Goal: Information Seeking & Learning: Learn about a topic

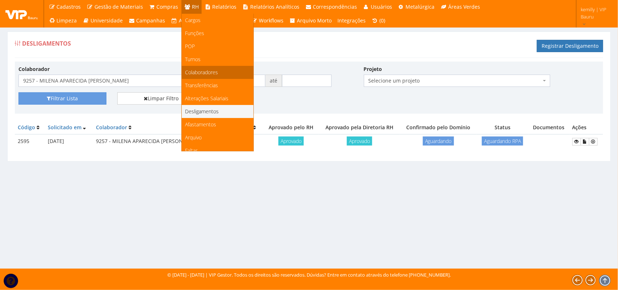
click at [203, 72] on span "Colaboradores" at bounding box center [201, 72] width 33 height 7
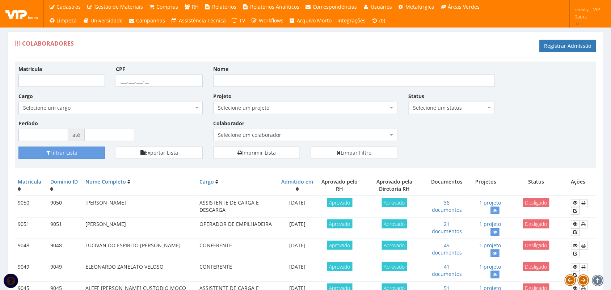
click at [274, 135] on span "Selecione um colaborador" at bounding box center [303, 134] width 170 height 7
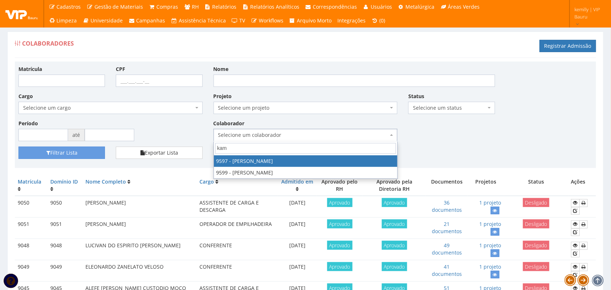
type input "kami"
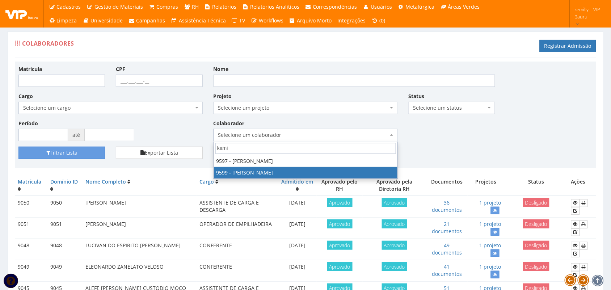
select select "3780"
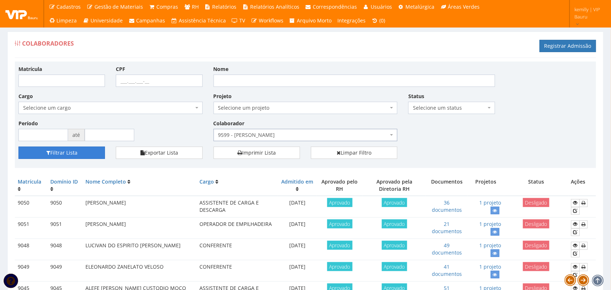
click at [64, 151] on button "Filtrar Lista" at bounding box center [61, 153] width 86 height 12
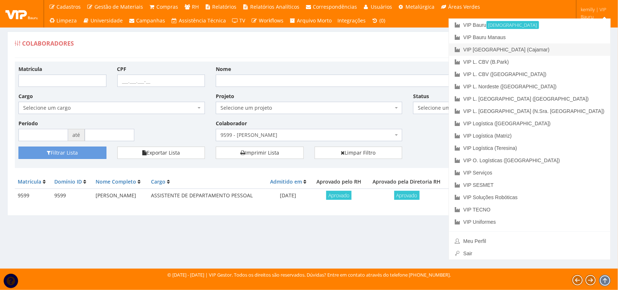
click at [557, 48] on link "VIP [GEOGRAPHIC_DATA] (Cajamar)" at bounding box center [529, 49] width 161 height 12
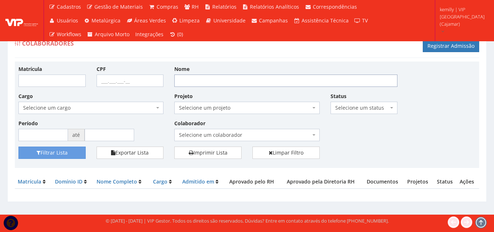
click at [230, 81] on input "Nome" at bounding box center [285, 81] width 223 height 12
type input "vinicius"
click at [18, 147] on button "Filtrar Lista" at bounding box center [51, 153] width 67 height 12
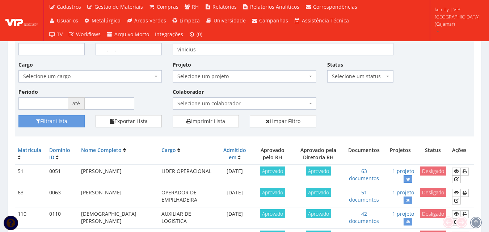
scroll to position [72, 0]
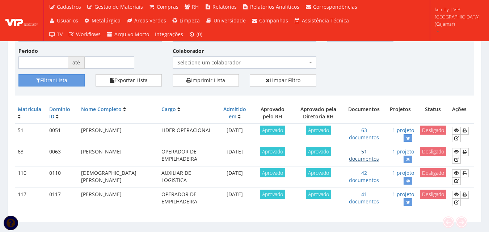
click at [365, 159] on link "51 documentos" at bounding box center [364, 155] width 30 height 14
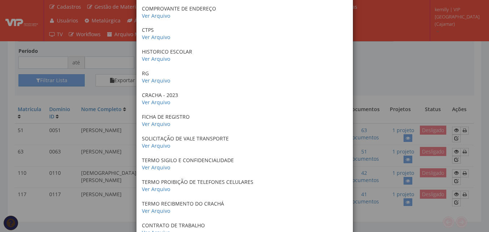
scroll to position [181, 0]
click at [158, 125] on link "Ver Arquivo" at bounding box center [156, 123] width 28 height 7
click at [150, 148] on link "Ver Arquivo" at bounding box center [156, 145] width 28 height 7
click at [153, 165] on link "Ver Arquivo" at bounding box center [156, 167] width 28 height 7
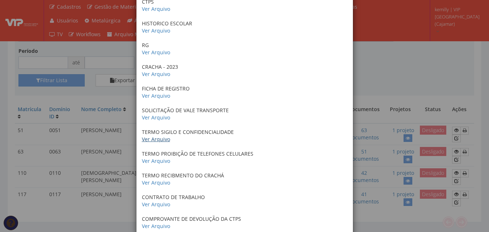
scroll to position [253, 0]
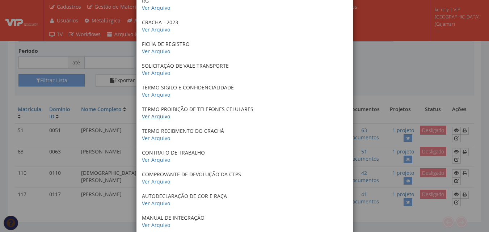
click at [152, 118] on link "Ver Arquivo" at bounding box center [156, 116] width 28 height 7
click at [153, 139] on link "Ver Arquivo" at bounding box center [156, 138] width 28 height 7
click at [160, 158] on link "Ver Arquivo" at bounding box center [156, 159] width 28 height 7
click at [147, 180] on link "Ver Arquivo" at bounding box center [156, 181] width 28 height 7
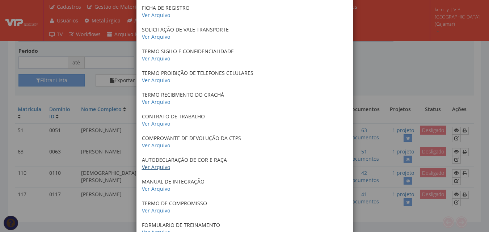
click at [157, 167] on link "Ver Arquivo" at bounding box center [156, 167] width 28 height 7
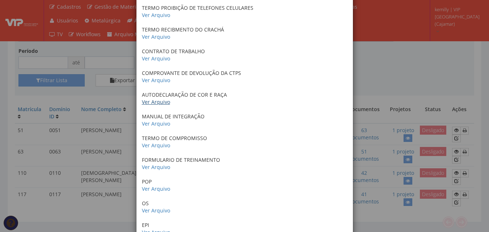
scroll to position [362, 0]
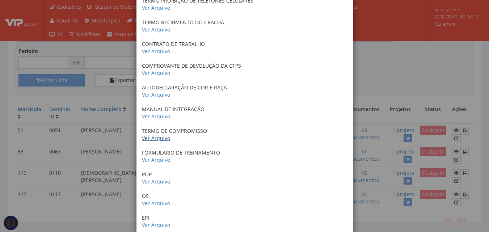
click at [153, 140] on link "Ver Arquivo" at bounding box center [156, 138] width 28 height 7
click at [158, 157] on link "Ver Arquivo" at bounding box center [156, 159] width 28 height 7
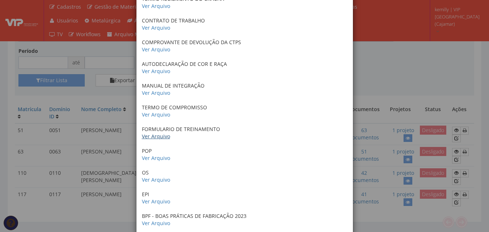
scroll to position [398, 0]
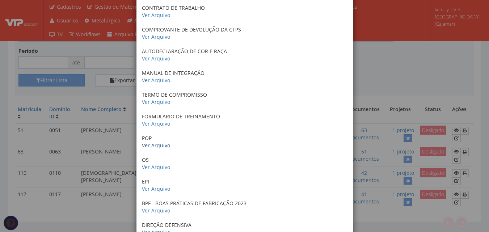
click at [153, 146] on link "Ver Arquivo" at bounding box center [156, 145] width 28 height 7
click at [149, 168] on link "Ver Arquivo" at bounding box center [156, 167] width 28 height 7
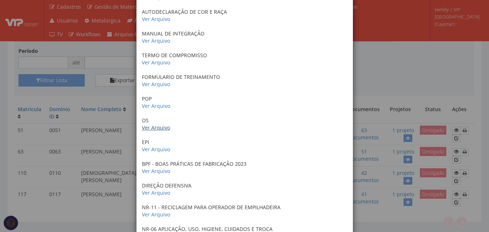
scroll to position [470, 0]
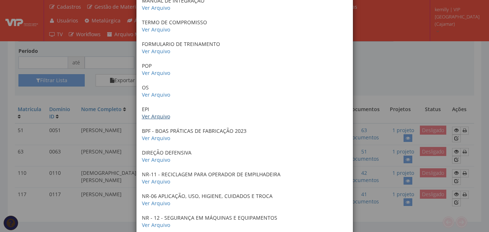
click at [153, 118] on link "Ver Arquivo" at bounding box center [156, 116] width 28 height 7
click at [155, 139] on link "Ver Arquivo" at bounding box center [156, 138] width 28 height 7
click at [157, 158] on link "Ver Arquivo" at bounding box center [156, 159] width 28 height 7
click at [154, 182] on link "Ver Arquivo" at bounding box center [156, 181] width 28 height 7
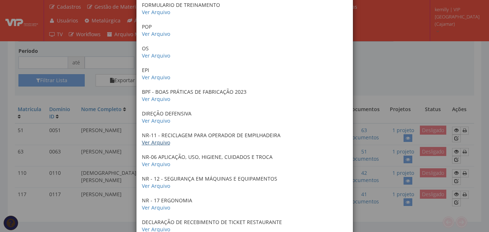
scroll to position [543, 0]
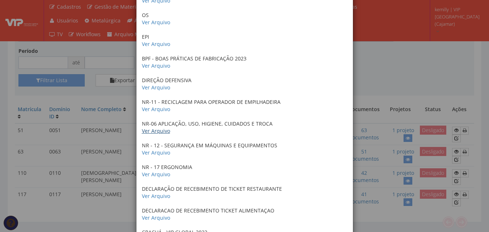
click at [148, 133] on link "Ver Arquivo" at bounding box center [156, 130] width 28 height 7
click at [150, 156] on link "Ver Arquivo" at bounding box center [156, 152] width 28 height 7
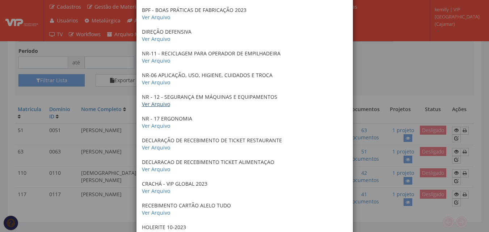
scroll to position [651, 0]
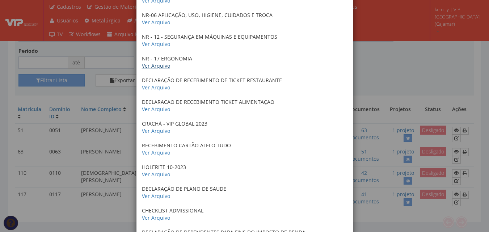
click at [144, 66] on link "Ver Arquivo" at bounding box center [156, 65] width 28 height 7
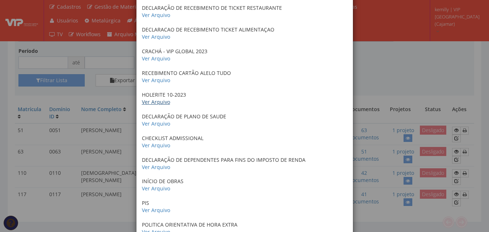
click at [154, 103] on link "Ver Arquivo" at bounding box center [156, 101] width 28 height 7
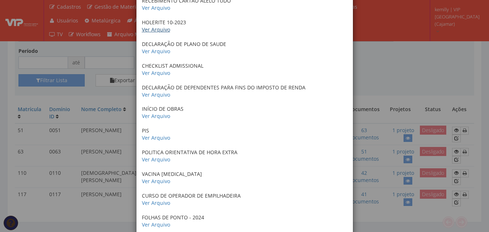
scroll to position [832, 0]
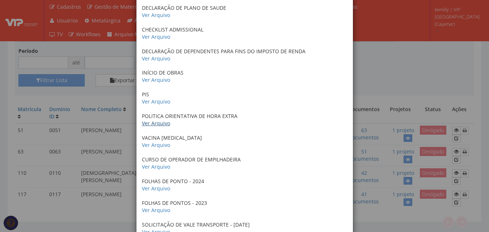
click at [162, 125] on link "Ver Arquivo" at bounding box center [156, 123] width 28 height 7
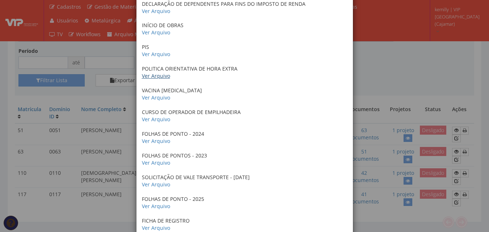
scroll to position [941, 0]
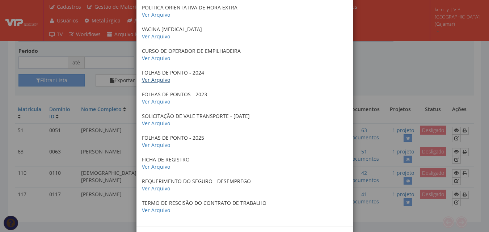
click at [164, 81] on link "Ver Arquivo" at bounding box center [156, 79] width 28 height 7
click at [155, 101] on link "Ver Arquivo" at bounding box center [156, 101] width 28 height 7
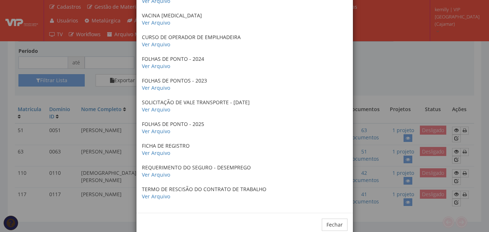
scroll to position [970, 0]
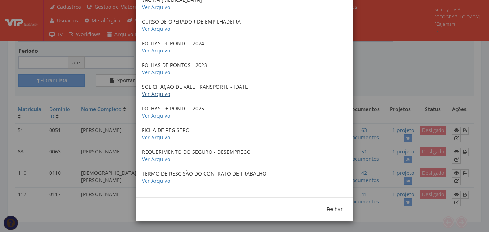
click at [154, 96] on link "Ver Arquivo" at bounding box center [156, 93] width 28 height 7
click at [155, 117] on link "Ver Arquivo" at bounding box center [156, 115] width 28 height 7
click at [153, 139] on link "Ver Arquivo" at bounding box center [156, 137] width 28 height 7
click at [162, 157] on link "Ver Arquivo" at bounding box center [156, 159] width 28 height 7
click at [161, 183] on link "Ver Arquivo" at bounding box center [156, 180] width 28 height 7
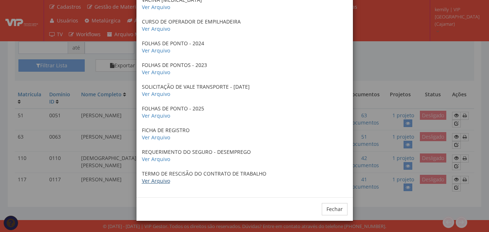
scroll to position [0, 0]
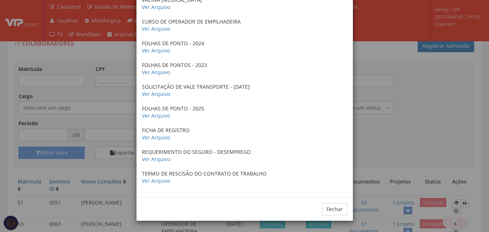
click at [386, 164] on div "× Documentos / Colaborador: 63 - [PERSON_NAME] Certificado de conclusão do curs…" at bounding box center [244, 116] width 489 height 232
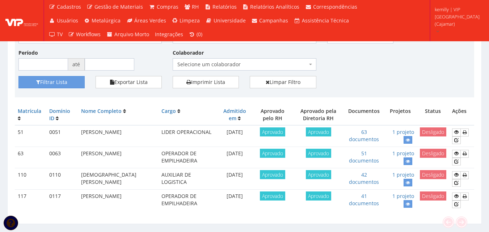
scroll to position [72, 0]
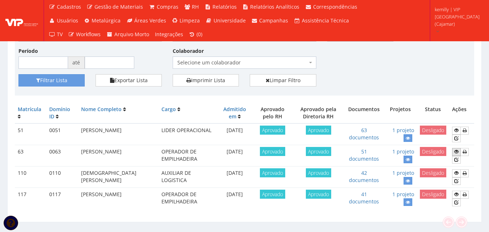
click at [454, 151] on icon at bounding box center [456, 151] width 4 height 5
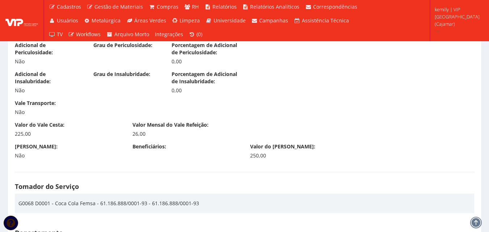
drag, startPoint x: 251, startPoint y: 196, endPoint x: 252, endPoint y: 119, distance: 76.7
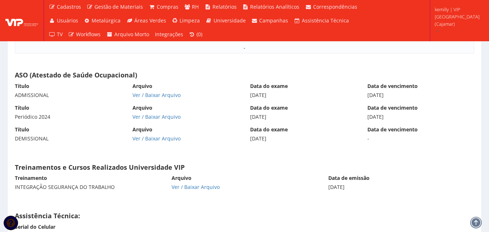
scroll to position [3742, 0]
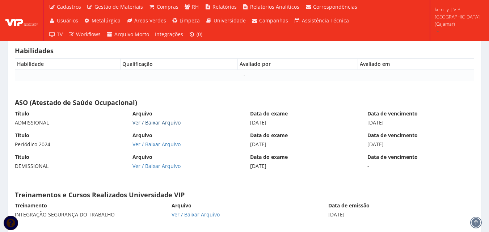
click at [146, 125] on link "Ver / Baixar Arquivo" at bounding box center [156, 122] width 48 height 7
click at [165, 144] on link "Ver / Baixar Arquivo" at bounding box center [156, 144] width 48 height 7
click at [138, 166] on link "Ver / Baixar Arquivo" at bounding box center [156, 165] width 48 height 7
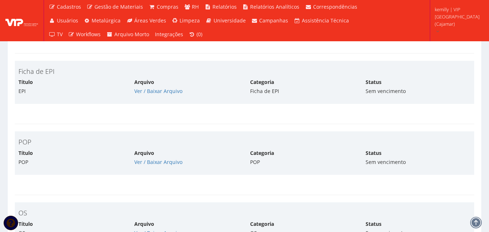
scroll to position [2232, 0]
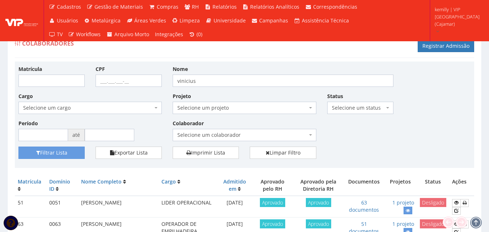
scroll to position [72, 0]
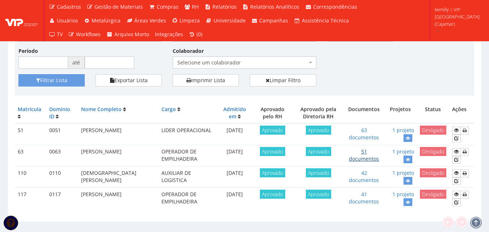
click at [364, 157] on link "51 documentos" at bounding box center [364, 155] width 30 height 14
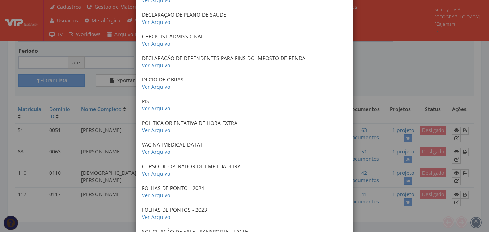
scroll to position [970, 0]
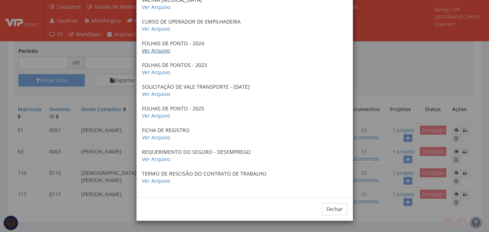
click at [160, 52] on link "Ver Arquivo" at bounding box center [156, 50] width 28 height 7
click at [152, 73] on link "Ver Arquivo" at bounding box center [156, 72] width 28 height 7
click at [156, 116] on link "Ver Arquivo" at bounding box center [156, 115] width 28 height 7
click at [157, 135] on link "Ver Arquivo" at bounding box center [156, 137] width 28 height 7
click at [162, 159] on link "Ver Arquivo" at bounding box center [156, 159] width 28 height 7
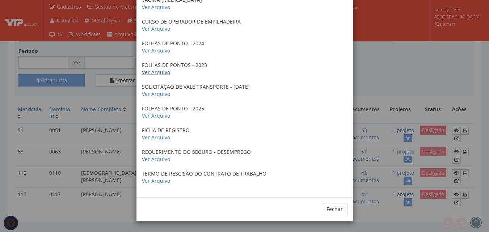
click at [154, 72] on link "Ver Arquivo" at bounding box center [156, 72] width 28 height 7
click at [154, 183] on link "Ver Arquivo" at bounding box center [156, 180] width 28 height 7
drag, startPoint x: 390, startPoint y: 64, endPoint x: 390, endPoint y: 80, distance: 15.6
click at [390, 64] on div "× Documentos / Colaborador: 63 - [PERSON_NAME] Certificado de conclusão do curs…" at bounding box center [244, 116] width 489 height 232
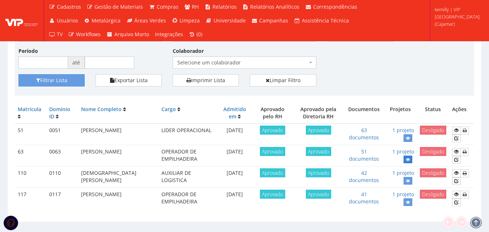
click at [406, 160] on icon at bounding box center [408, 159] width 4 height 5
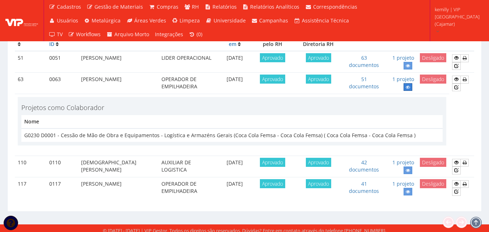
scroll to position [149, 0]
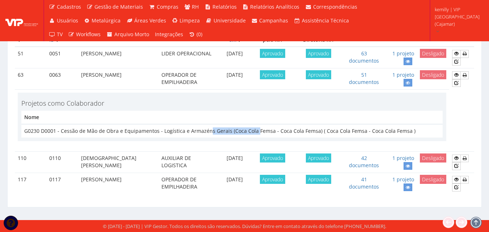
drag, startPoint x: 206, startPoint y: 130, endPoint x: 253, endPoint y: 129, distance: 47.0
click at [253, 129] on td "G0230 D0001 - Cessão de Mão de Obra e Equipamentos - Logística e Armazéns Gerai…" at bounding box center [231, 130] width 421 height 13
click at [242, 104] on h4 "Projetos como Colaborador" at bounding box center [231, 103] width 421 height 7
drag, startPoint x: 392, startPoint y: 195, endPoint x: 392, endPoint y: 186, distance: 9.1
drag, startPoint x: 288, startPoint y: 194, endPoint x: 293, endPoint y: 144, distance: 50.9
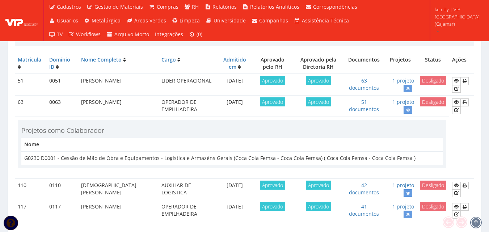
scroll to position [0, 0]
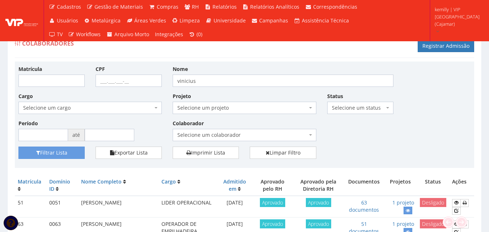
drag, startPoint x: 257, startPoint y: 51, endPoint x: 261, endPoint y: 102, distance: 51.6
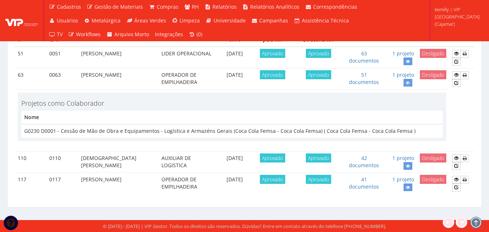
drag, startPoint x: 204, startPoint y: 199, endPoint x: 203, endPoint y: 161, distance: 38.0
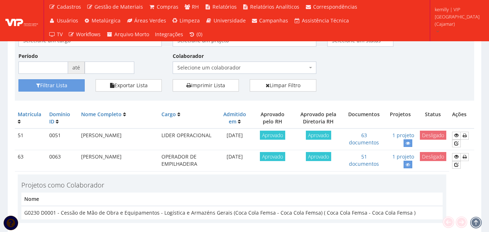
scroll to position [0, 0]
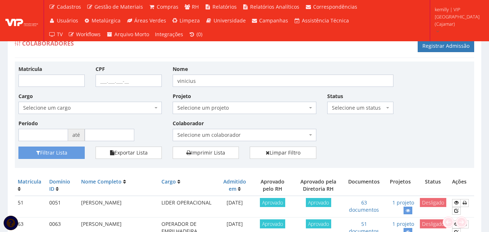
drag, startPoint x: 166, startPoint y: 52, endPoint x: 168, endPoint y: 105, distance: 52.9
drag, startPoint x: 168, startPoint y: 48, endPoint x: 171, endPoint y: 78, distance: 30.2
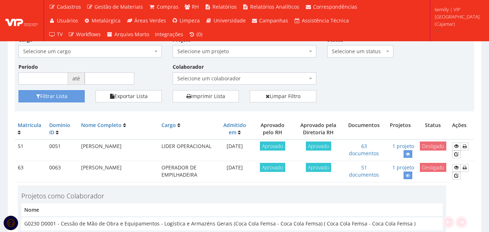
scroll to position [149, 0]
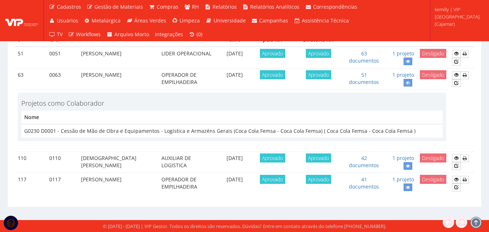
drag, startPoint x: 145, startPoint y: 201, endPoint x: 145, endPoint y: 168, distance: 33.6
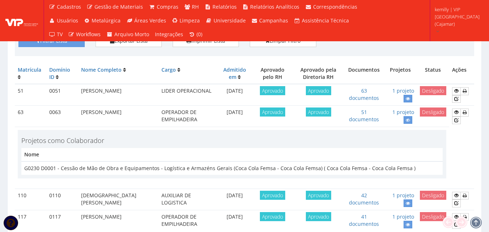
scroll to position [0, 0]
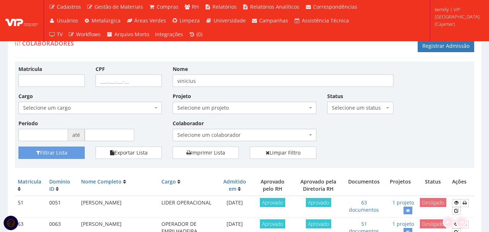
drag, startPoint x: 77, startPoint y: 61, endPoint x: 67, endPoint y: 106, distance: 46.6
drag, startPoint x: 73, startPoint y: 61, endPoint x: 73, endPoint y: 66, distance: 5.4
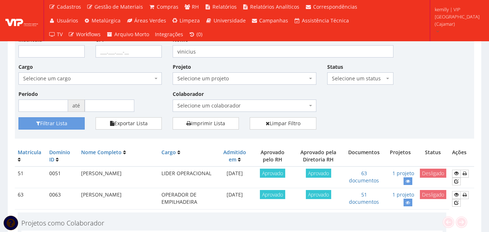
scroll to position [149, 0]
